Goal: Find specific page/section

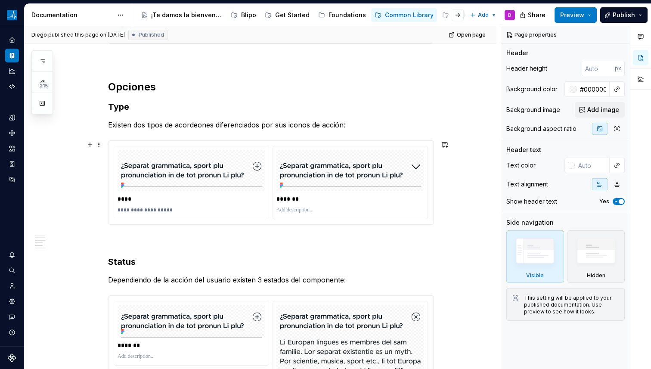
scroll to position [1295, 0]
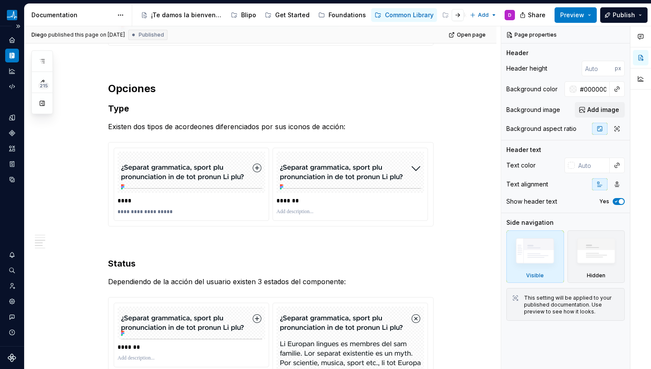
click at [13, 57] on icon "Documentation" at bounding box center [12, 56] width 3 height 6
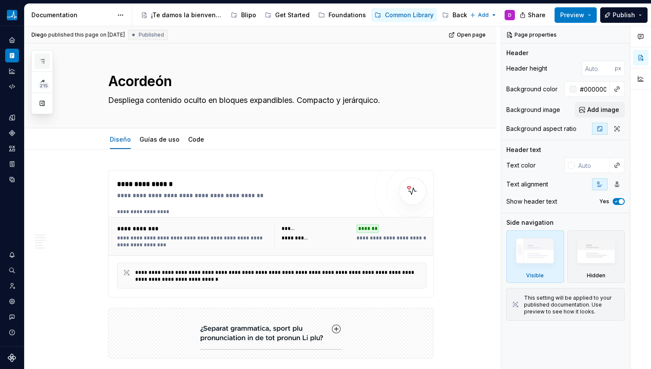
click at [40, 59] on icon "button" at bounding box center [42, 61] width 7 height 7
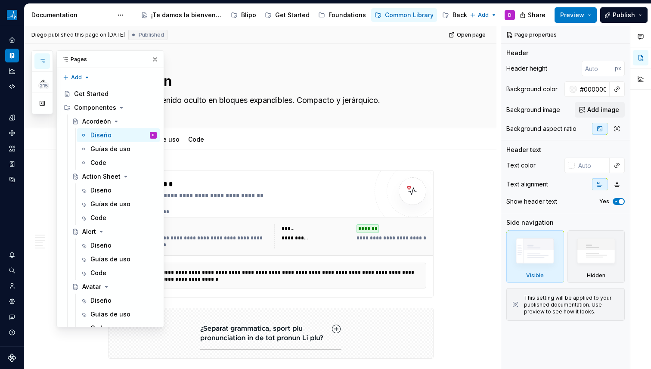
click at [90, 58] on div "Pages" at bounding box center [110, 59] width 107 height 17
click at [40, 63] on icon "button" at bounding box center [42, 61] width 7 height 7
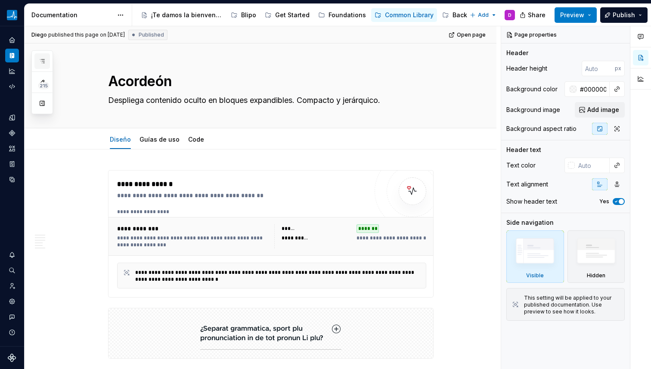
click at [40, 63] on icon "button" at bounding box center [42, 61] width 7 height 7
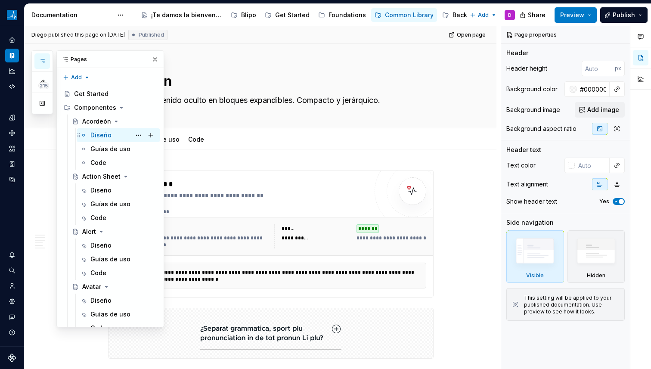
click at [100, 132] on div "Diseño" at bounding box center [100, 135] width 21 height 9
click at [123, 56] on div "Pages" at bounding box center [110, 59] width 107 height 17
click at [46, 103] on button "button" at bounding box center [42, 104] width 16 height 16
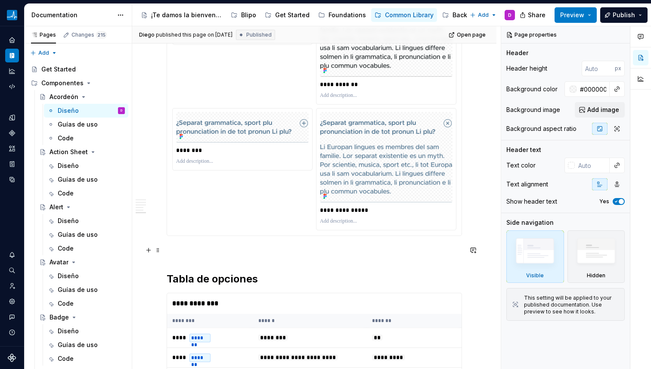
scroll to position [2224, 0]
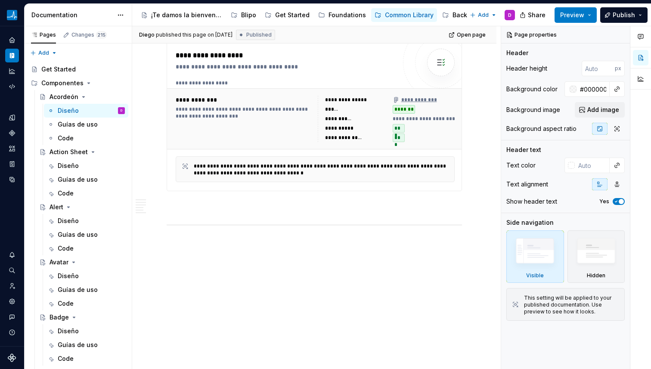
type textarea "*"
